Goal: Obtain resource: Download file/media

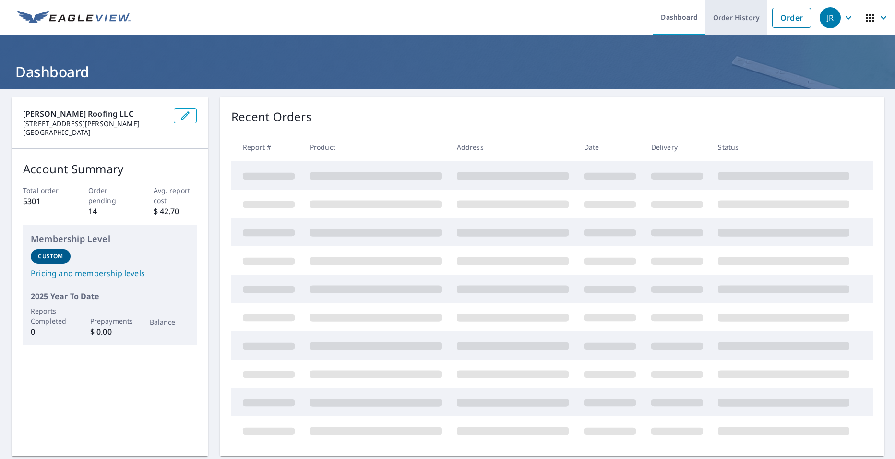
click at [729, 18] on link "Order History" at bounding box center [737, 17] width 62 height 35
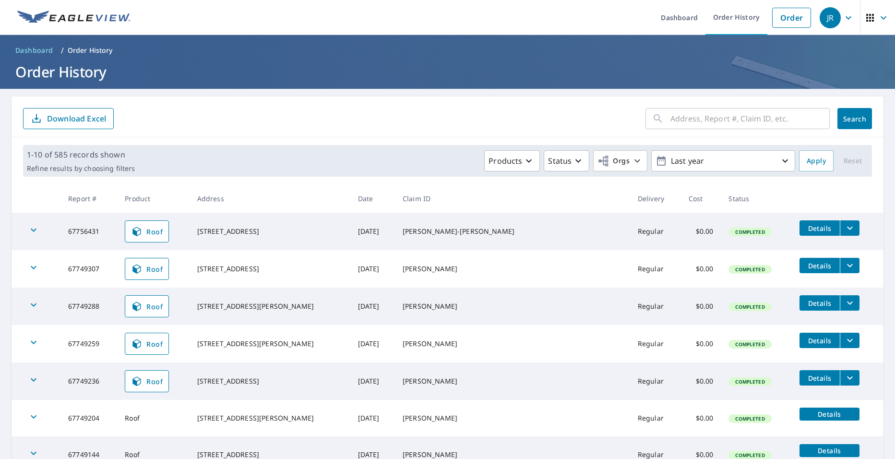
click at [683, 120] on input "text" at bounding box center [750, 118] width 159 height 27
type input "1600"
click button "Search" at bounding box center [855, 118] width 35 height 21
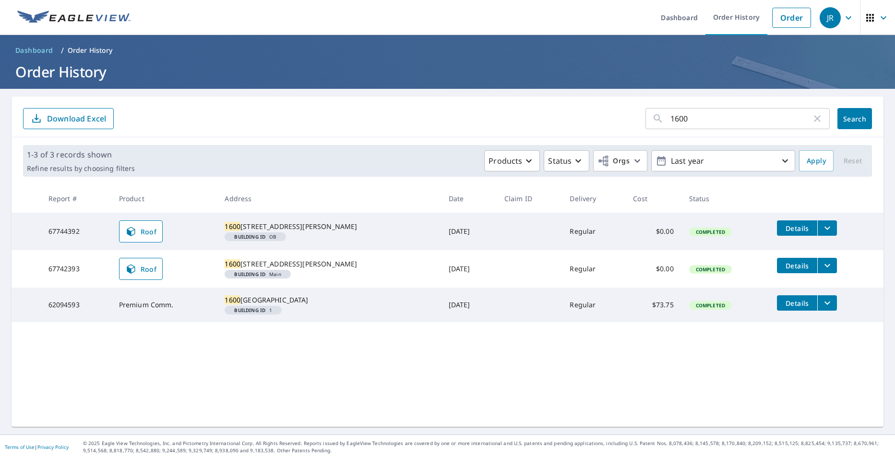
click at [818, 227] on button "filesDropdownBtn-67744392" at bounding box center [828, 227] width 20 height 15
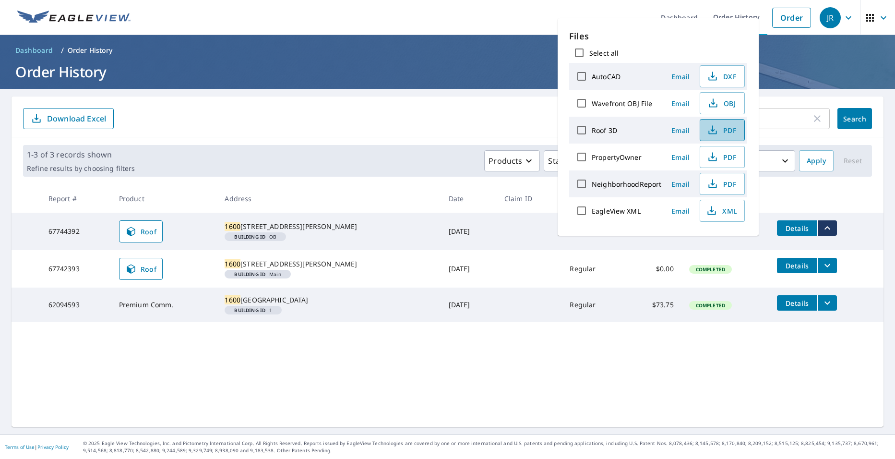
click at [735, 133] on span "PDF" at bounding box center [721, 130] width 31 height 12
drag, startPoint x: 377, startPoint y: 85, endPoint x: 359, endPoint y: 89, distance: 18.2
click at [377, 85] on header "Dashboard / Order History Order History" at bounding box center [447, 62] width 895 height 54
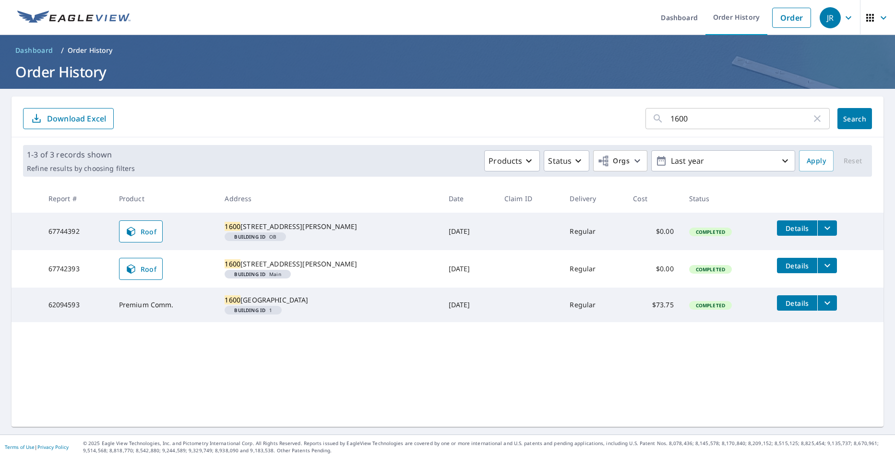
click at [91, 380] on div "1600 ​ Search Download Excel 1-3 of 3 records shown Refine results by choosing …" at bounding box center [448, 261] width 872 height 330
click at [275, 194] on th "Address" at bounding box center [329, 198] width 224 height 28
